Goal: Transaction & Acquisition: Purchase product/service

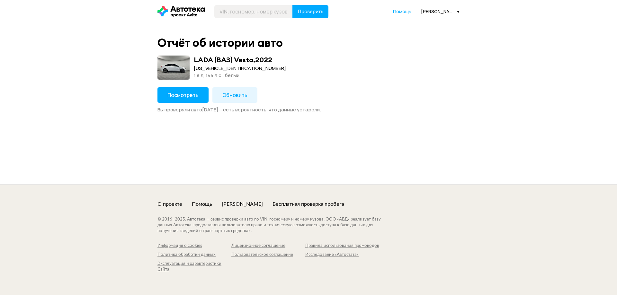
click at [184, 102] on button "Посмотреть" at bounding box center [182, 94] width 51 height 15
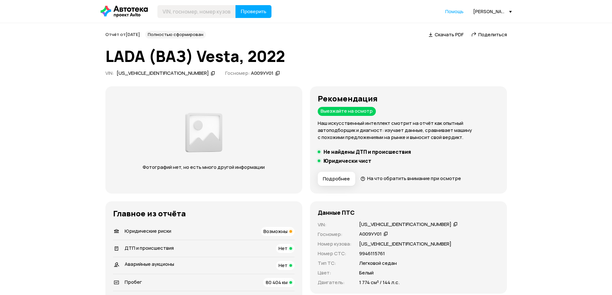
scroll to position [64, 0]
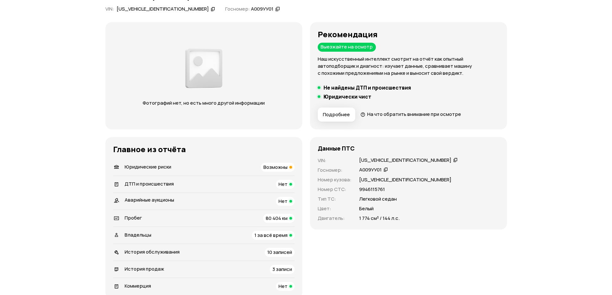
click at [230, 238] on div "Владельцы 1 за всё время" at bounding box center [203, 235] width 181 height 9
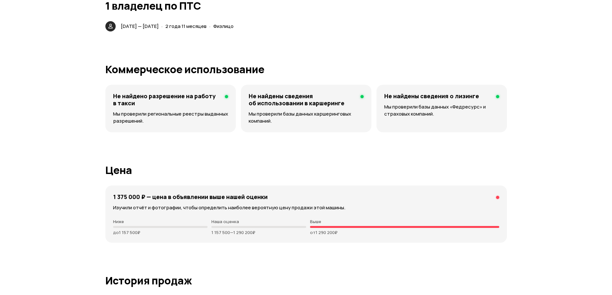
scroll to position [0, 0]
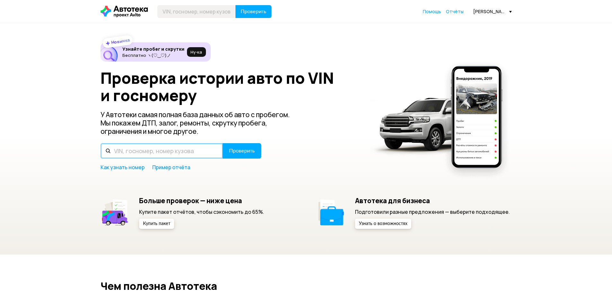
click at [169, 144] on input "text" at bounding box center [162, 150] width 122 height 15
paste input "[VEHICLE_IDENTIFICATION_NUMBER]"
type input "[VEHICLE_IDENTIFICATION_NUMBER]"
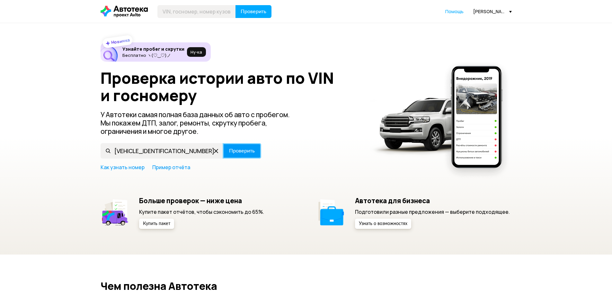
click at [226, 153] on button "Проверить" at bounding box center [242, 150] width 39 height 15
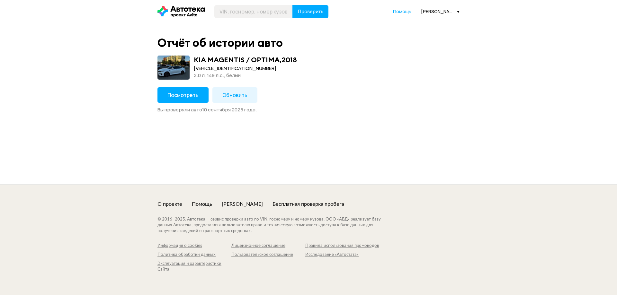
click at [166, 98] on button "Посмотреть" at bounding box center [182, 94] width 51 height 15
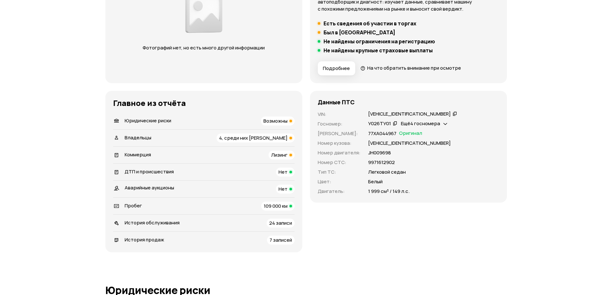
click at [253, 138] on span "4, среди них [PERSON_NAME]" at bounding box center [253, 138] width 68 height 7
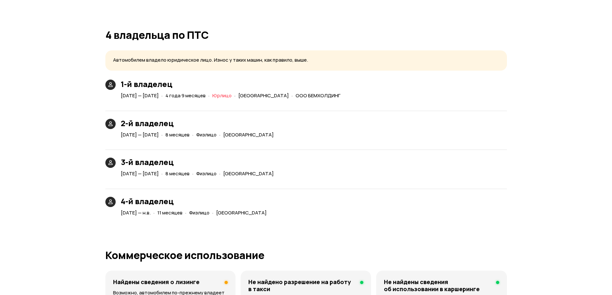
scroll to position [1453, 0]
